Goal: Information Seeking & Learning: Learn about a topic

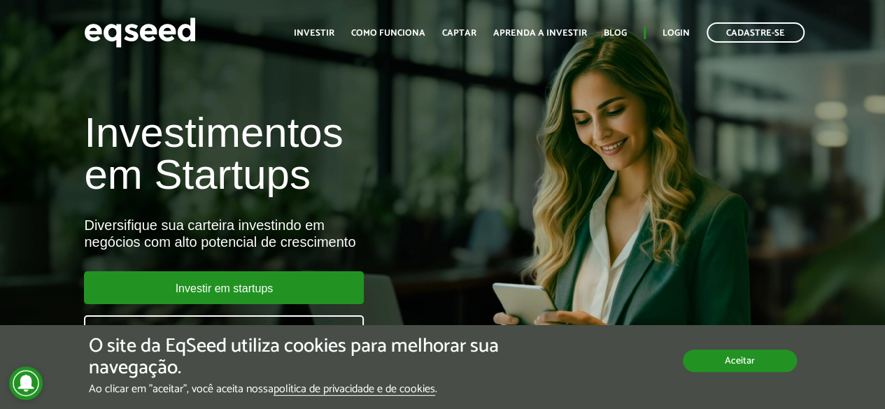
click at [723, 359] on button "Aceitar" at bounding box center [740, 361] width 114 height 22
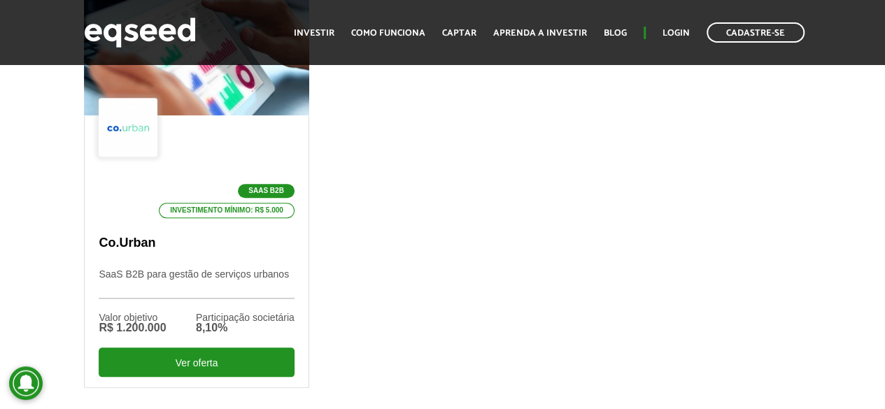
scroll to position [534, 0]
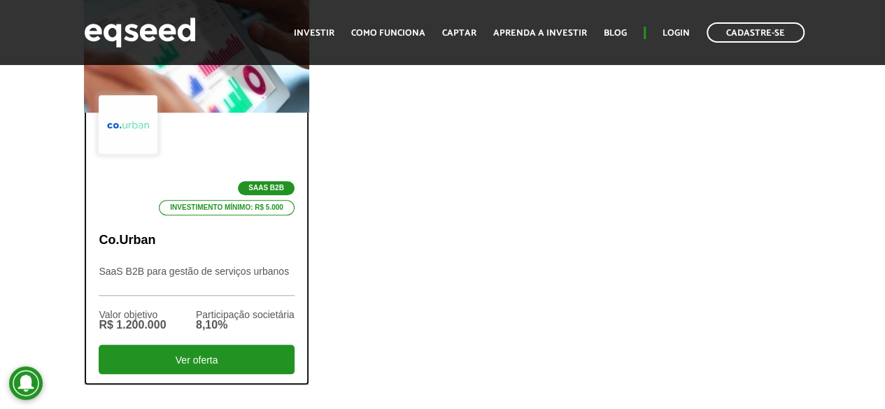
click at [142, 143] on div at bounding box center [128, 124] width 59 height 59
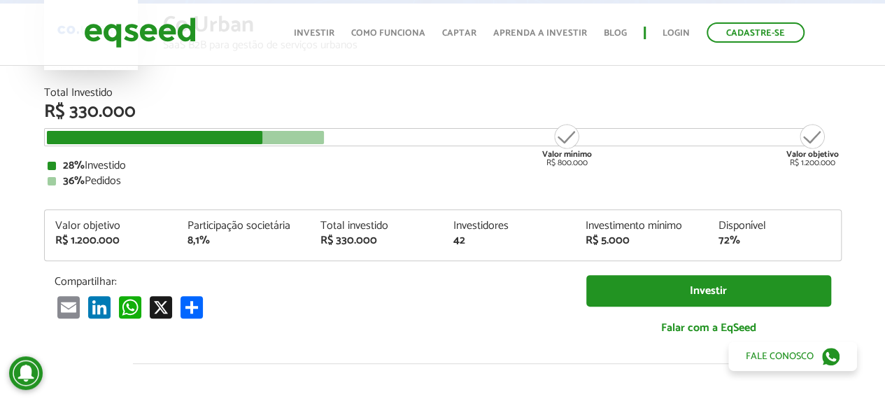
scroll to position [145, 0]
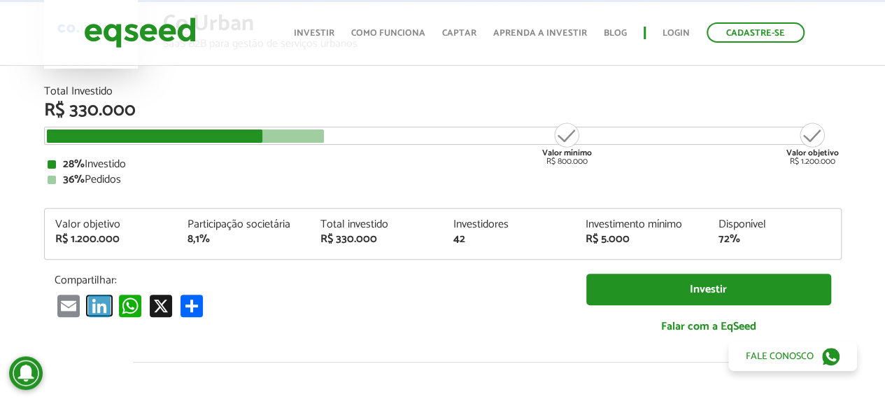
click at [102, 299] on link "LinkedIn" at bounding box center [99, 305] width 28 height 23
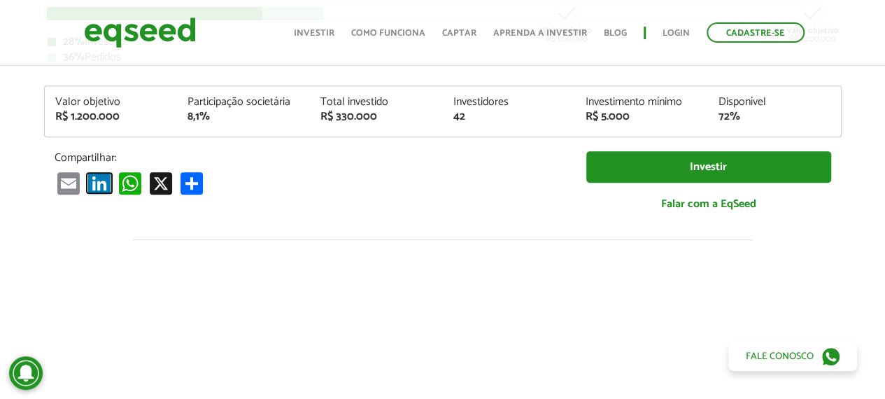
scroll to position [0, 0]
